Goal: Task Accomplishment & Management: Use online tool/utility

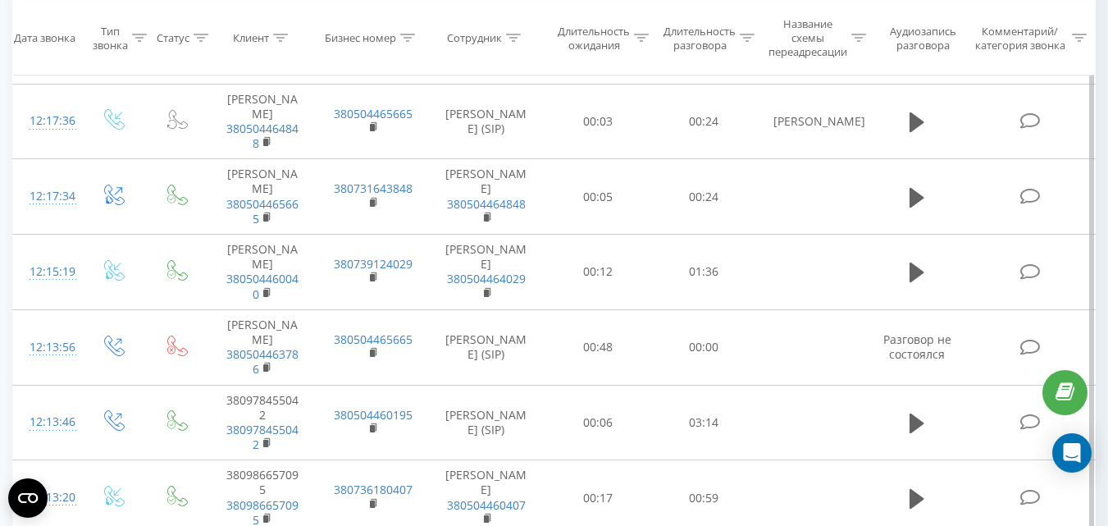
scroll to position [410, 0]
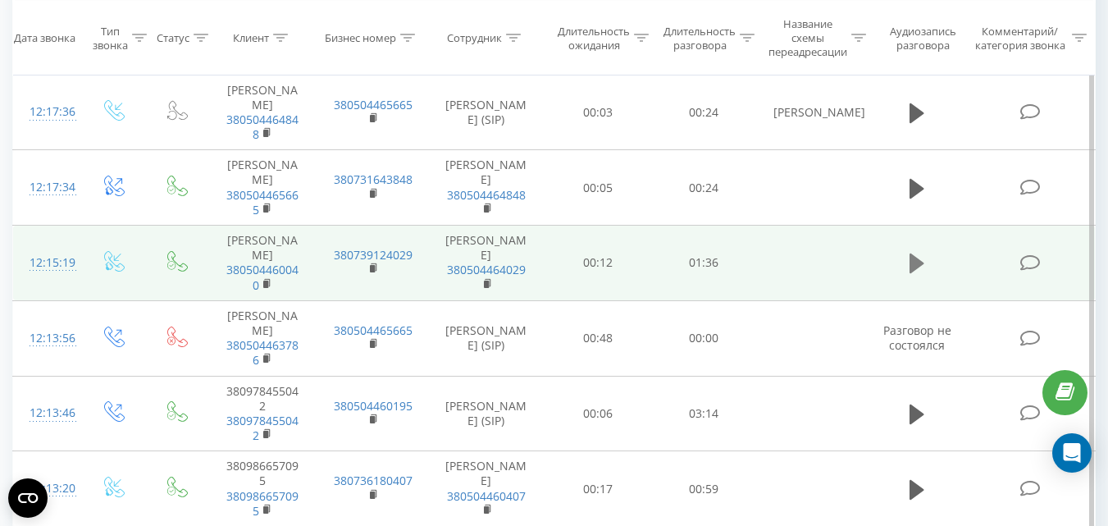
click at [917, 275] on icon at bounding box center [917, 263] width 15 height 23
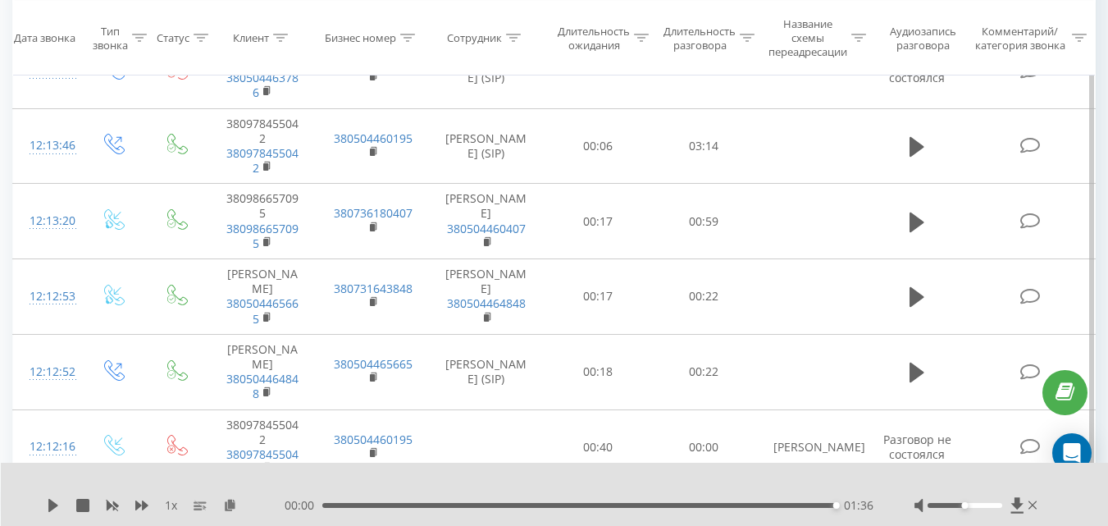
scroll to position [656, 0]
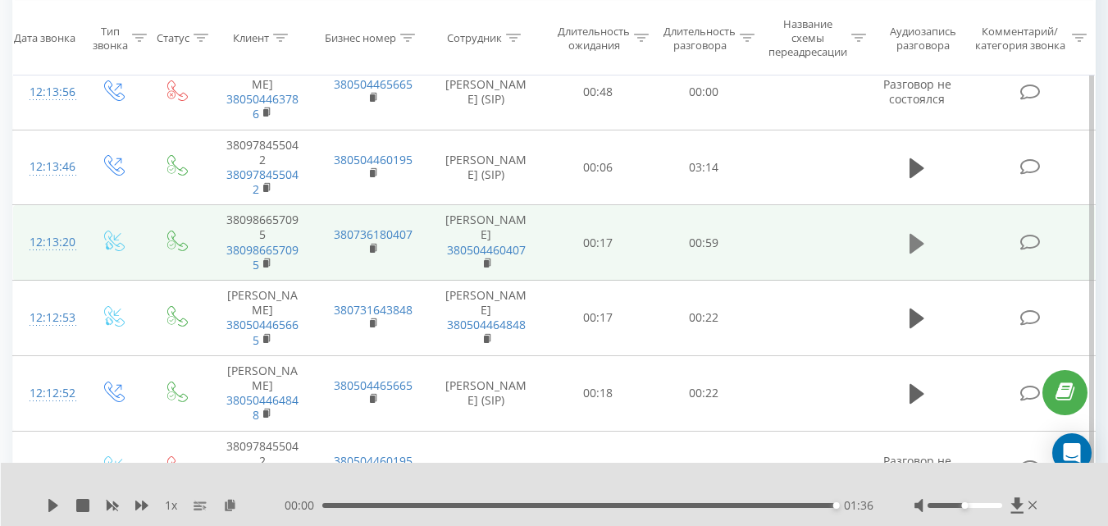
click at [913, 253] on icon at bounding box center [917, 243] width 15 height 20
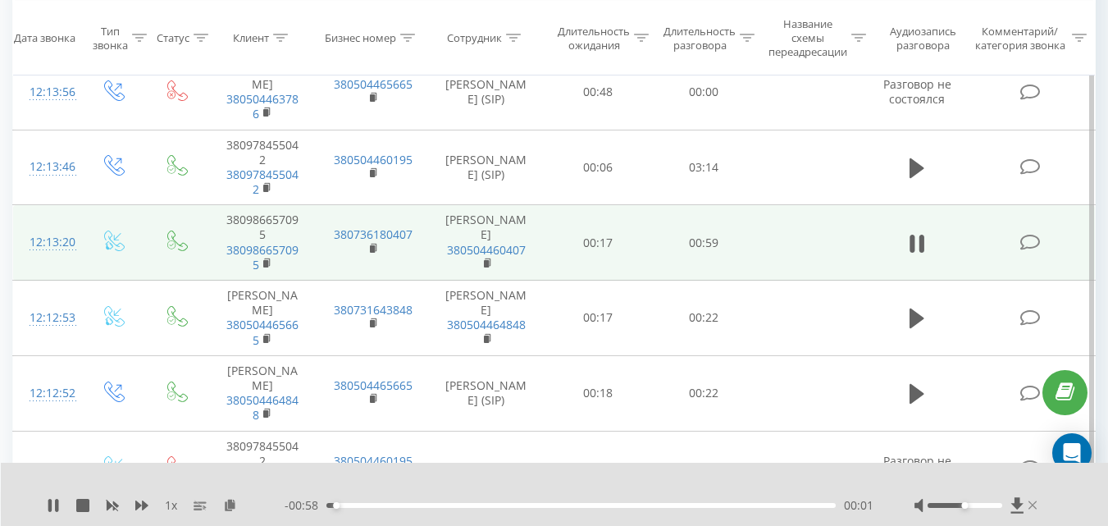
click at [1034, 507] on icon at bounding box center [1033, 505] width 9 height 8
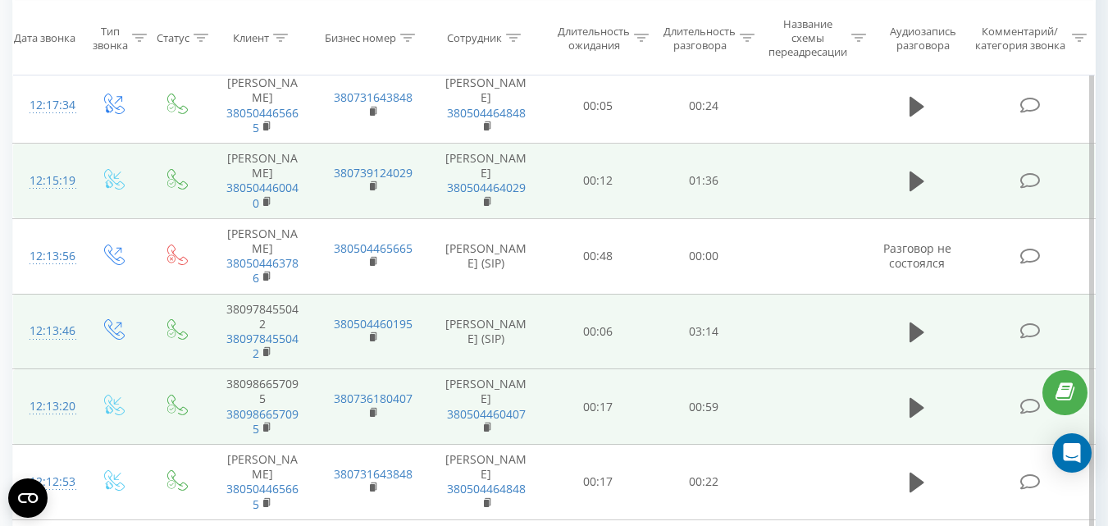
scroll to position [574, 0]
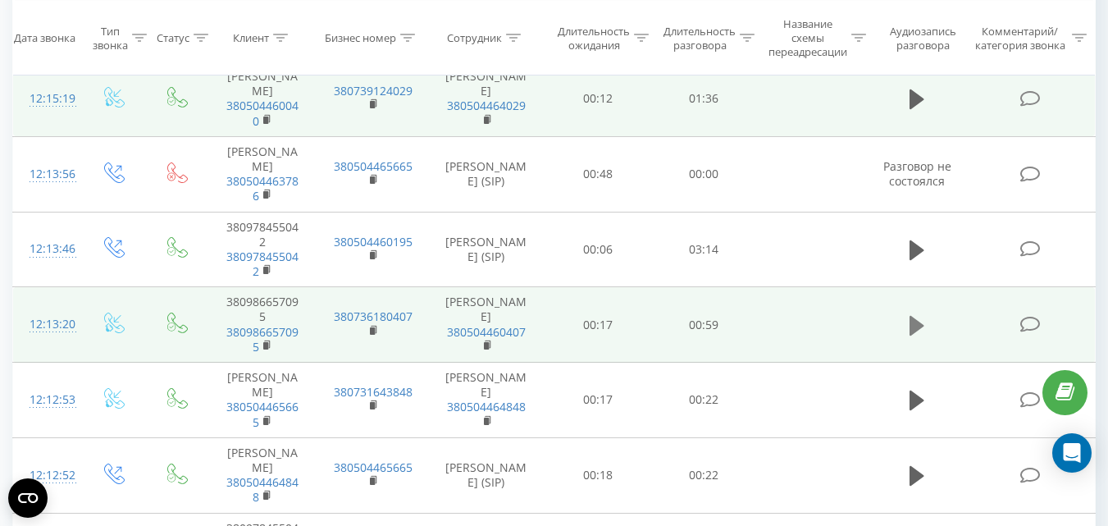
click at [920, 335] on icon at bounding box center [917, 325] width 15 height 20
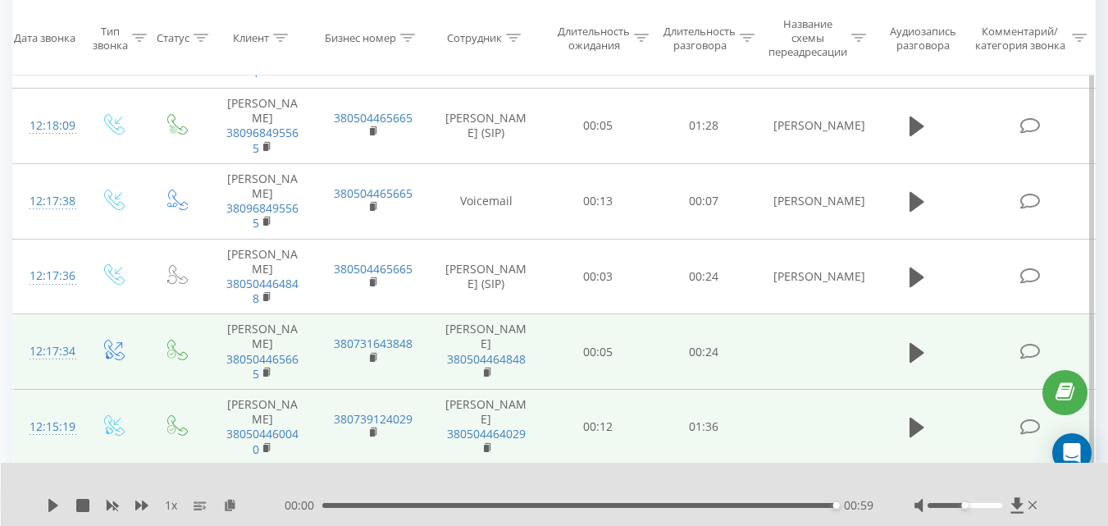
scroll to position [82, 0]
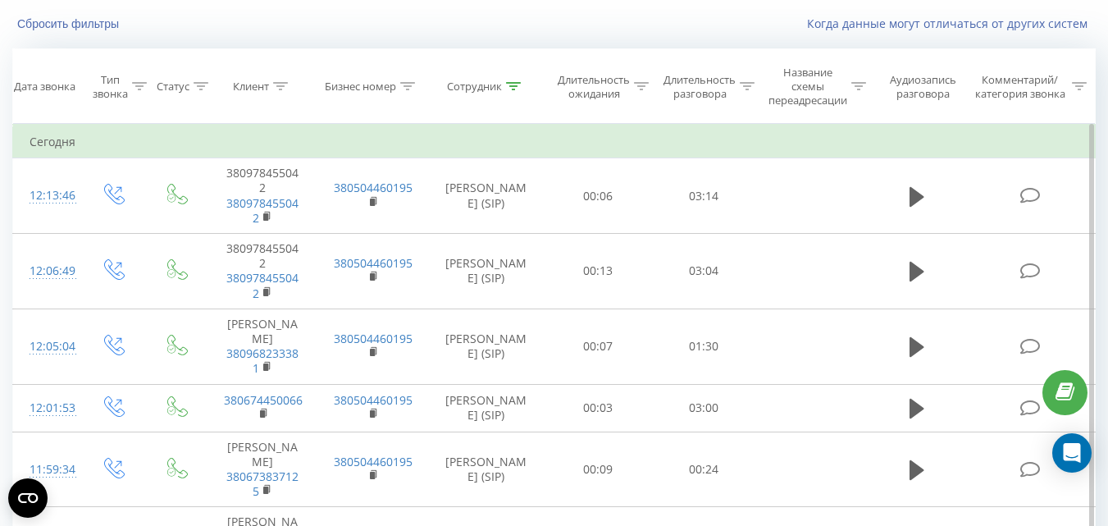
scroll to position [77, 0]
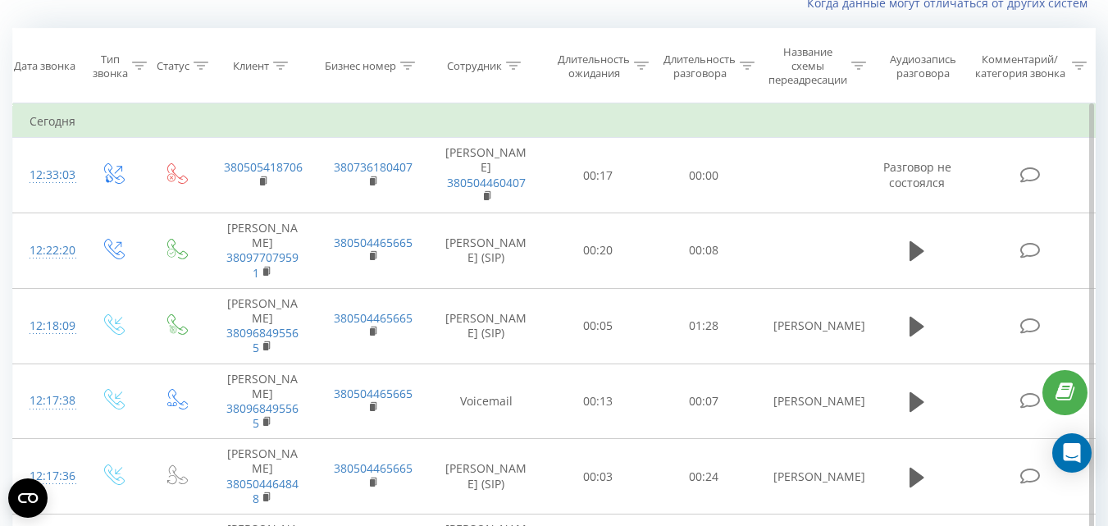
scroll to position [82, 0]
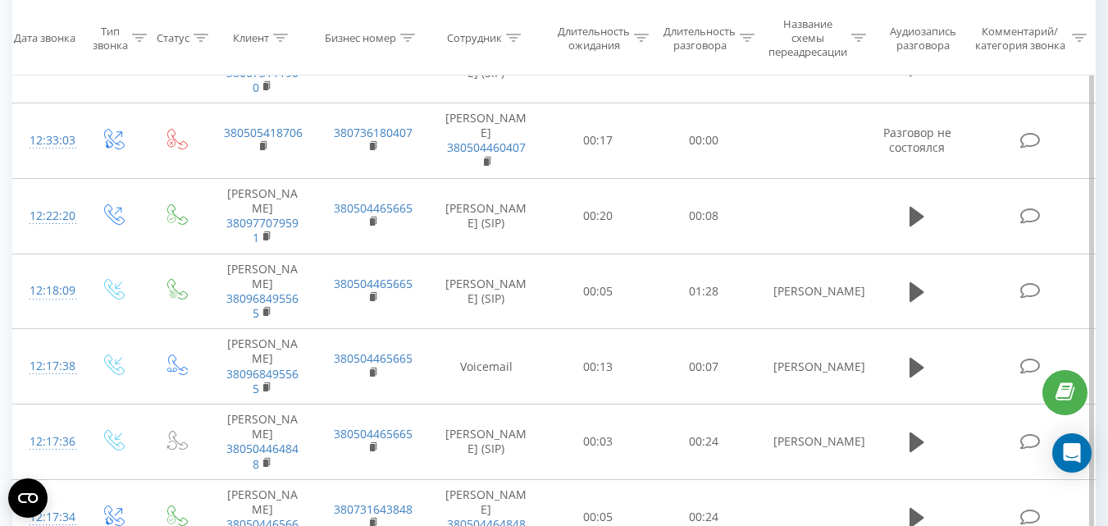
scroll to position [164, 0]
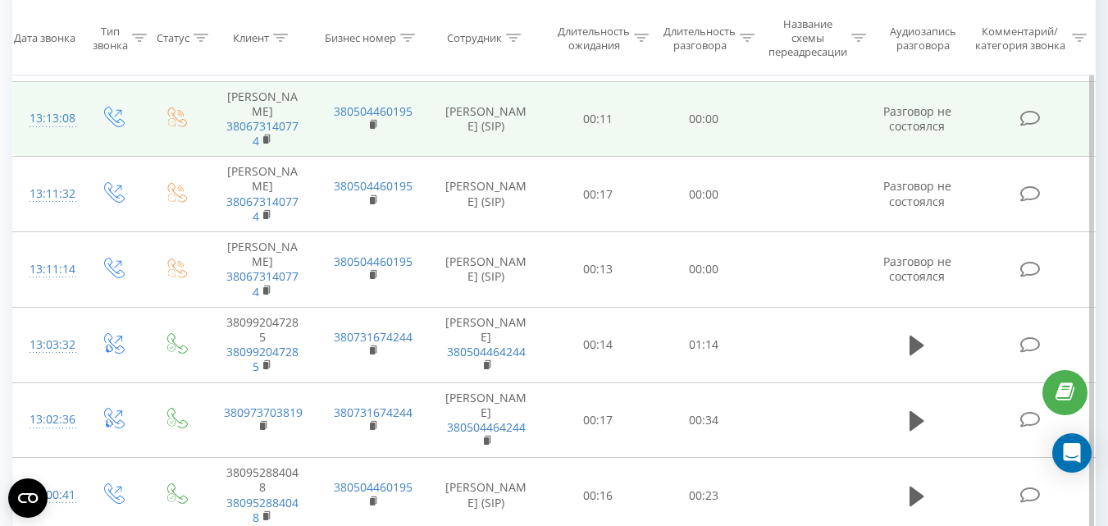
scroll to position [410, 0]
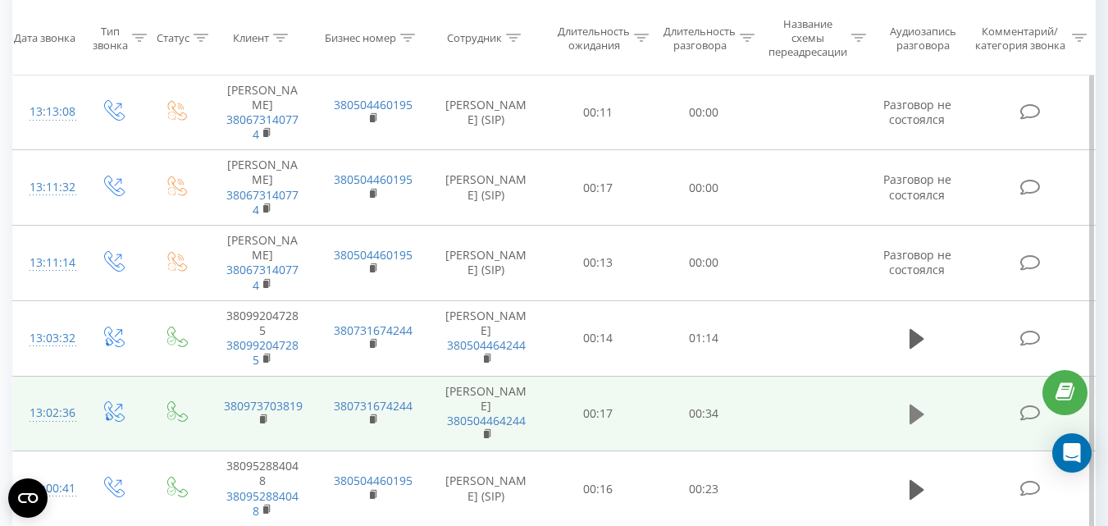
click at [919, 404] on icon at bounding box center [917, 414] width 15 height 20
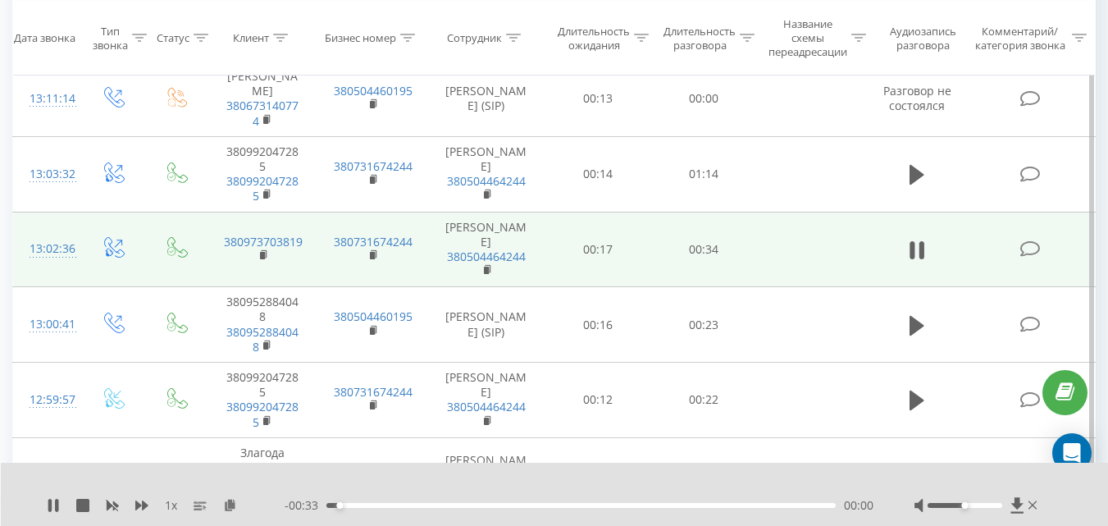
scroll to position [492, 0]
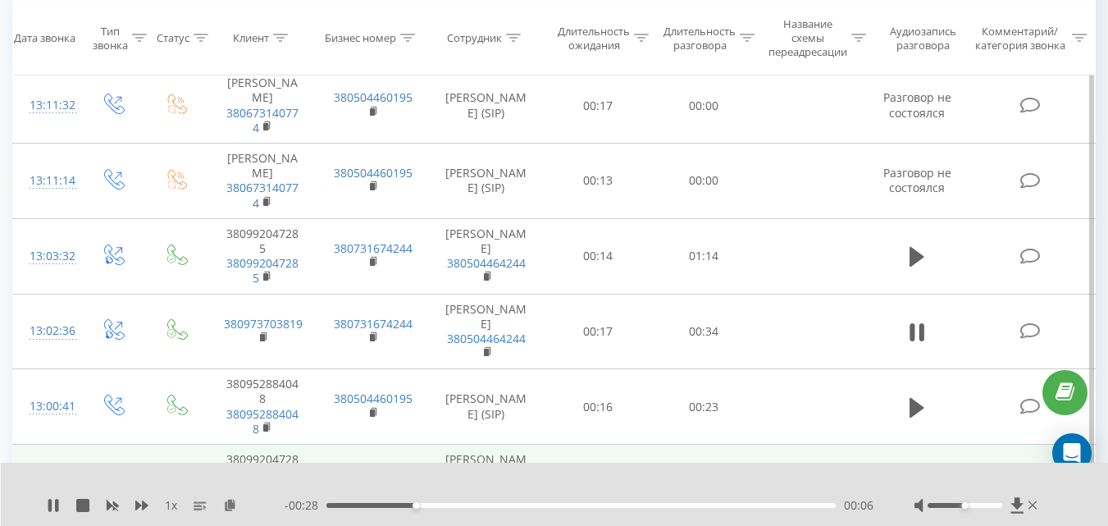
click at [916, 397] on icon at bounding box center [917, 407] width 15 height 20
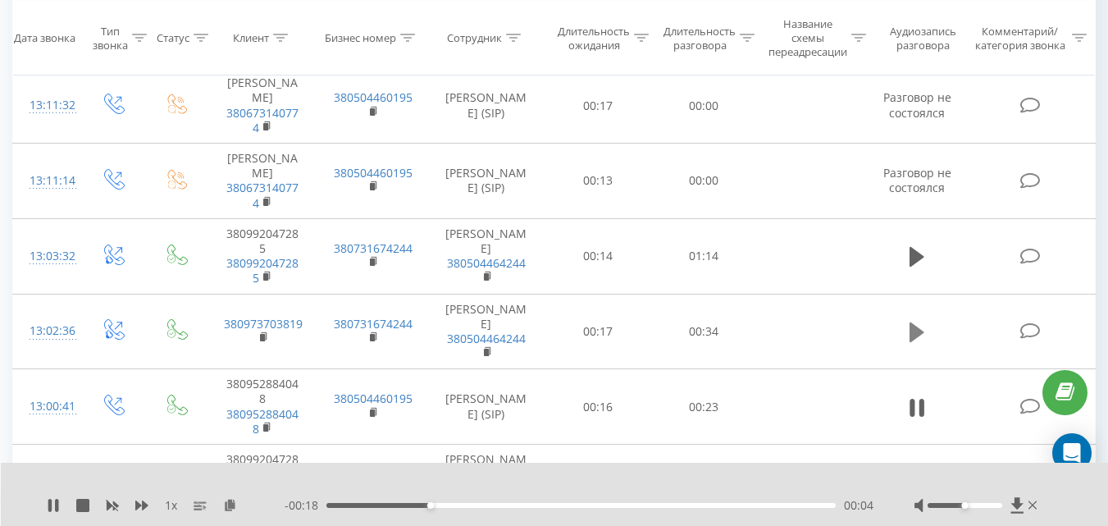
click at [911, 321] on icon at bounding box center [917, 332] width 15 height 23
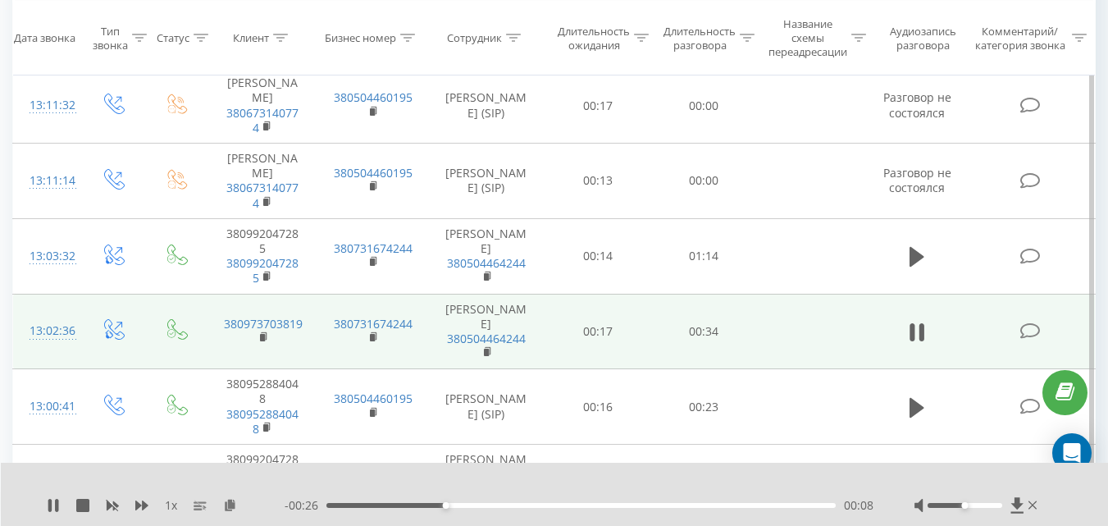
scroll to position [574, 0]
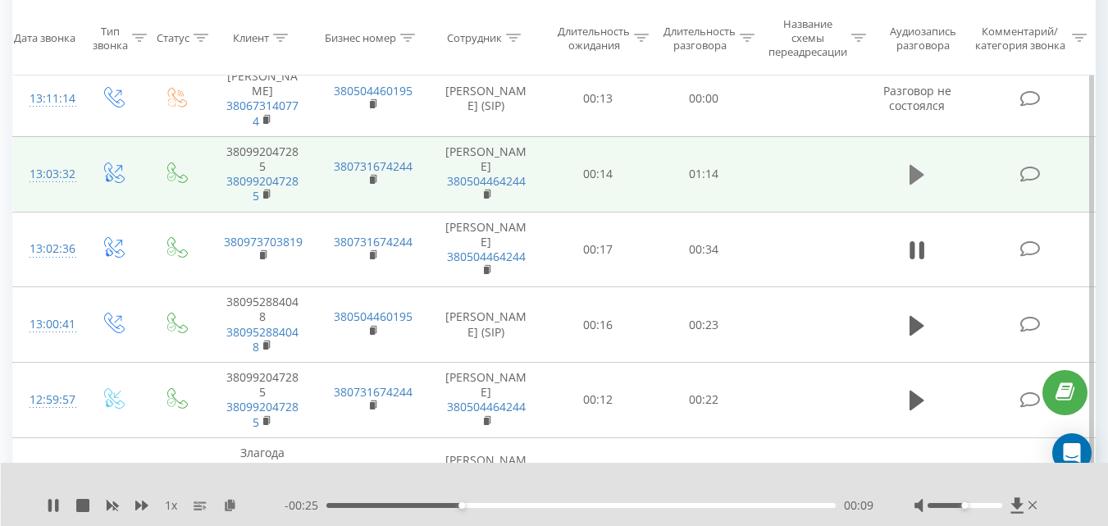
click at [914, 165] on icon at bounding box center [917, 175] width 15 height 20
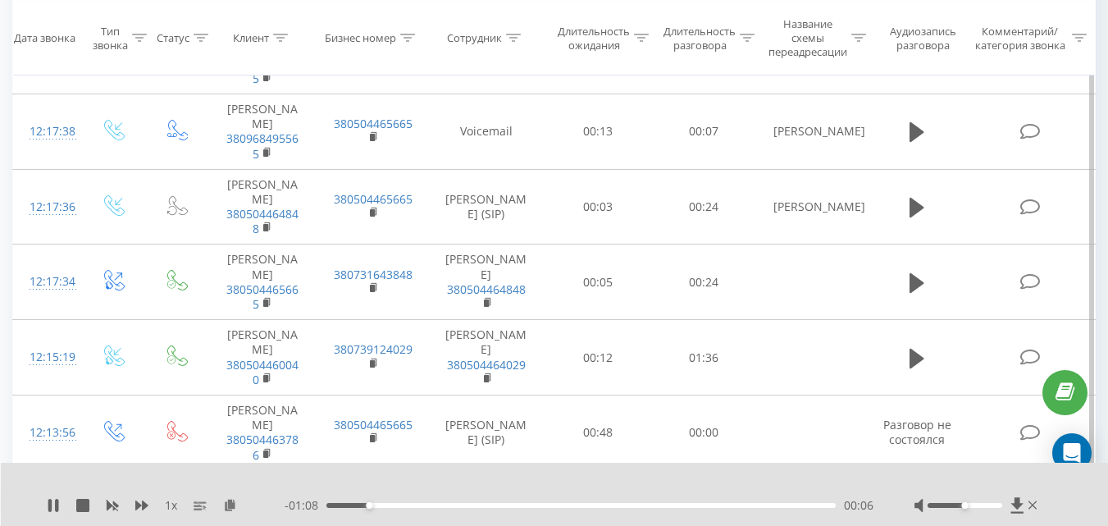
scroll to position [1559, 0]
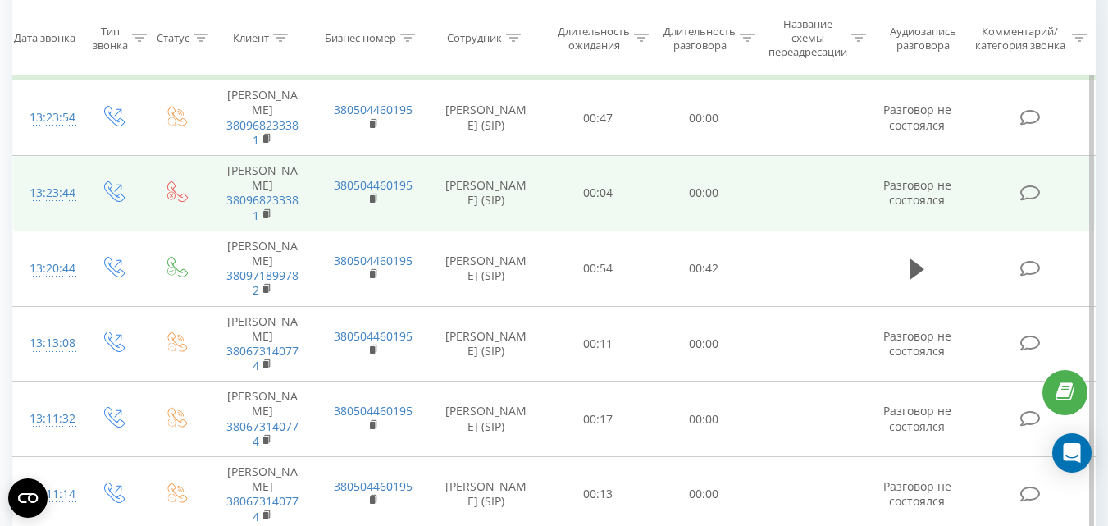
scroll to position [164, 0]
